Goal: Task Accomplishment & Management: Manage account settings

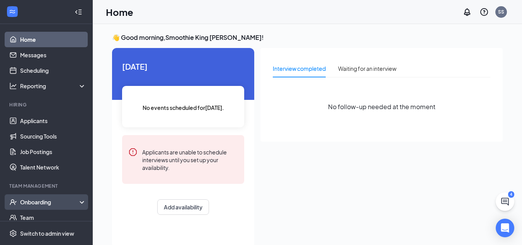
click at [39, 204] on div "Onboarding" at bounding box center [50, 202] width 60 height 8
click at [58, 218] on link "Overview" at bounding box center [53, 216] width 66 height 15
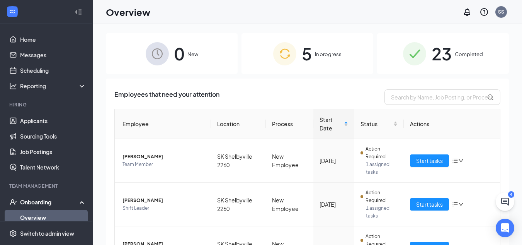
click at [455, 53] on span "Completed" at bounding box center [469, 54] width 28 height 8
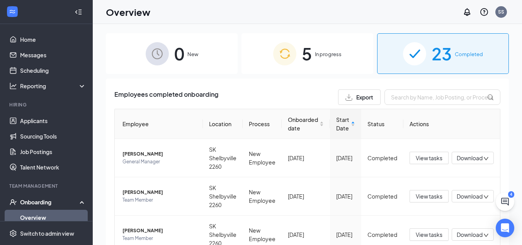
scroll to position [35, 0]
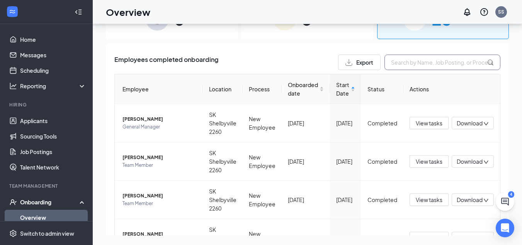
click at [414, 65] on input "text" at bounding box center [443, 61] width 116 height 15
type input "beyer"
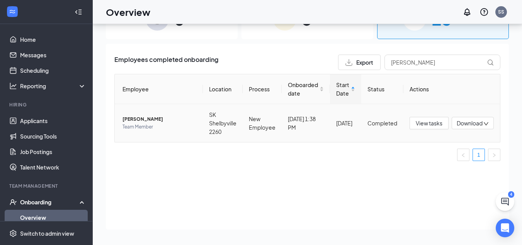
click at [485, 121] on div "Download" at bounding box center [473, 123] width 42 height 12
click at [434, 160] on div "Download files" at bounding box center [446, 159] width 83 height 9
click at [426, 126] on span "View tasks" at bounding box center [429, 123] width 27 height 9
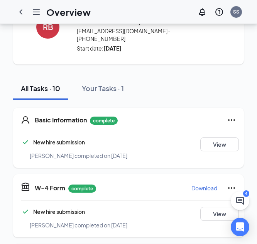
scroll to position [101, 0]
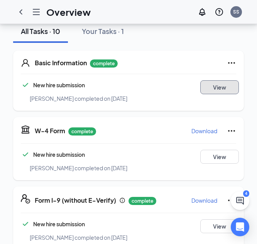
click at [215, 81] on button "View" at bounding box center [220, 87] width 39 height 14
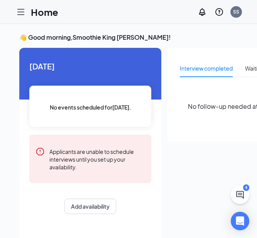
click at [21, 12] on icon "Hamburger" at bounding box center [20, 11] width 9 height 9
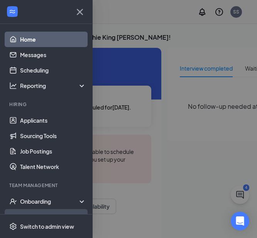
click at [34, 217] on link "Team" at bounding box center [53, 216] width 66 height 15
